Goal: Task Accomplishment & Management: Complete application form

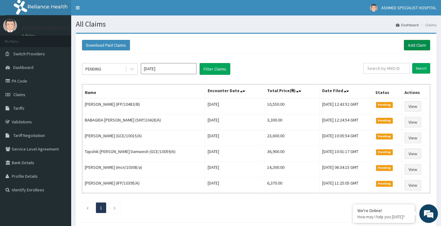
click at [416, 46] on link "Add Claim" at bounding box center [417, 45] width 26 height 11
click at [414, 43] on link "Add Claim" at bounding box center [417, 45] width 26 height 11
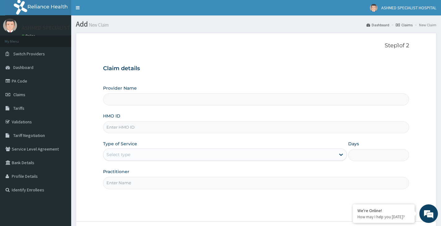
click at [124, 130] on input "HMO ID" at bounding box center [256, 127] width 306 height 12
type input "IFP/100984/B"
click at [190, 153] on div "Select type" at bounding box center [219, 155] width 232 height 10
click at [191, 154] on div "Select type" at bounding box center [219, 155] width 232 height 10
click at [203, 97] on input "Provider Name" at bounding box center [256, 99] width 306 height 12
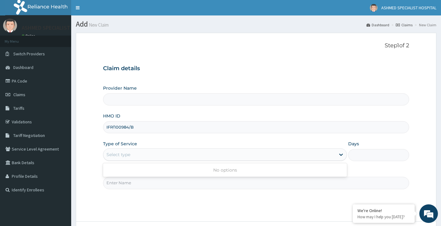
click at [160, 154] on div "Select type" at bounding box center [219, 155] width 232 height 10
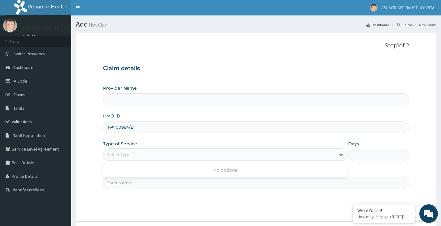
click at [160, 154] on div "Select type" at bounding box center [219, 155] width 232 height 10
click at [115, 97] on input "Provider Name" at bounding box center [256, 99] width 306 height 12
click at [155, 102] on input "Provider Name" at bounding box center [256, 99] width 306 height 12
click at [139, 100] on input "Provider Name" at bounding box center [256, 99] width 306 height 12
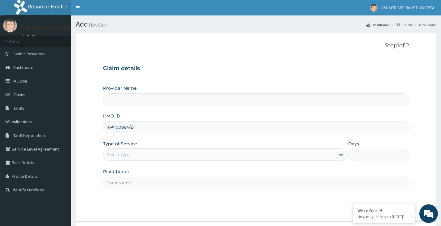
click at [139, 100] on input "Provider Name" at bounding box center [256, 99] width 306 height 12
click at [134, 107] on div "Provider Name HMO ID IFP/100984/B Type of Service Select type Days Practitioner" at bounding box center [256, 137] width 306 height 104
click at [134, 105] on input "Provider Name" at bounding box center [256, 99] width 306 height 12
